Goal: Task Accomplishment & Management: Manage account settings

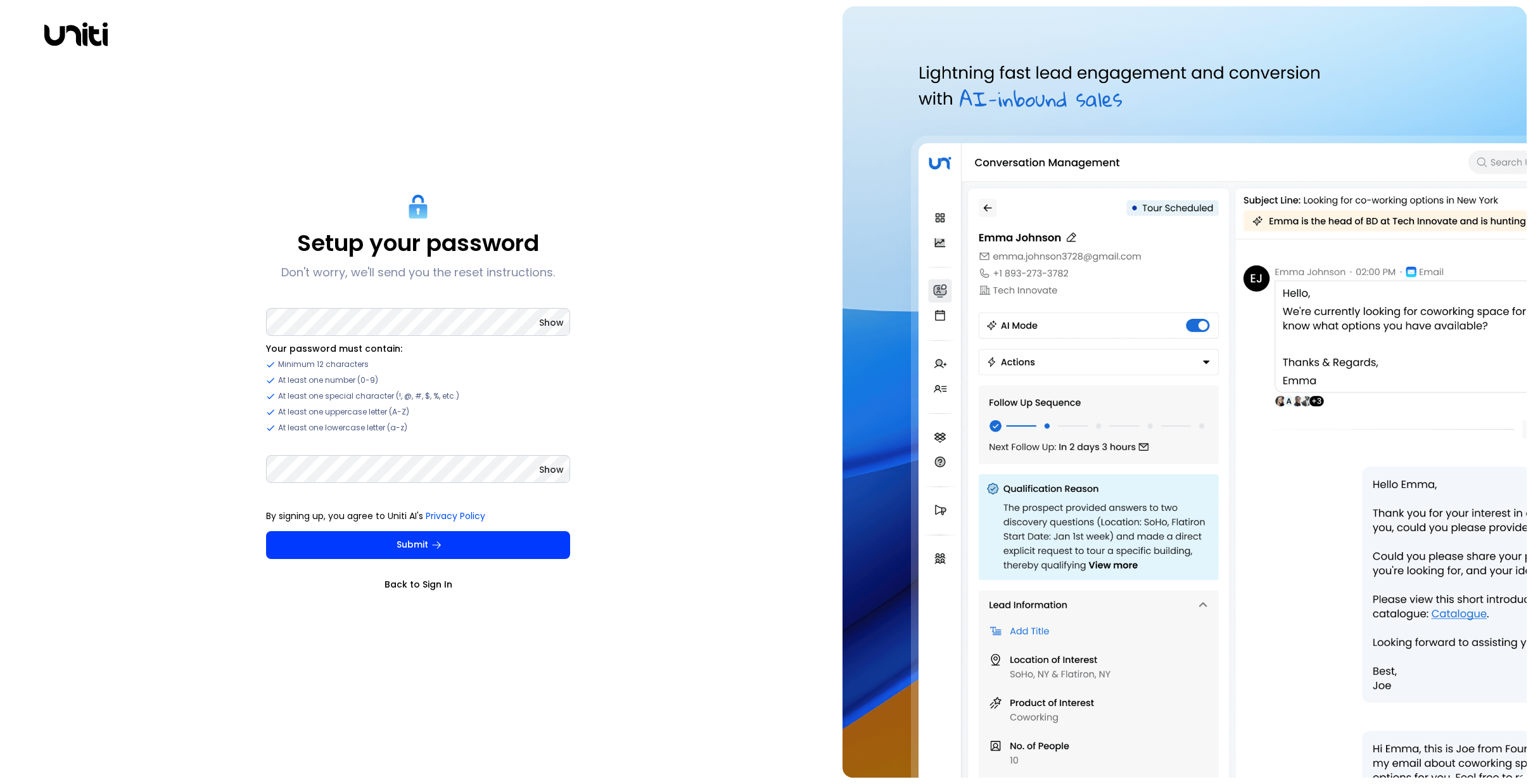
click at [408, 542] on button "Submit" at bounding box center [418, 544] width 304 height 28
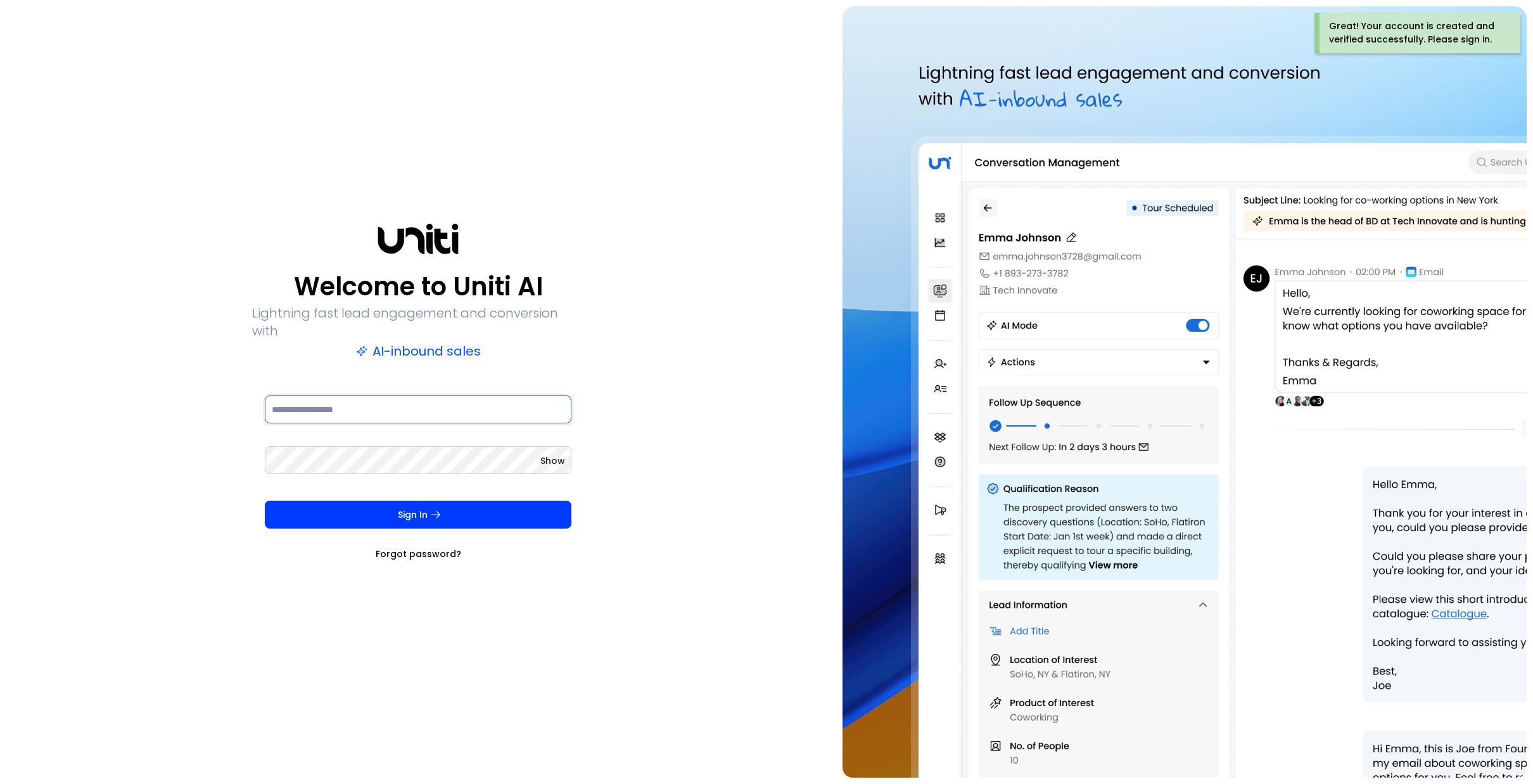
click at [392, 398] on input at bounding box center [418, 410] width 307 height 28
type input "**********"
click at [265, 500] on button "Sign In" at bounding box center [418, 514] width 307 height 28
